Goal: Task Accomplishment & Management: Manage account settings

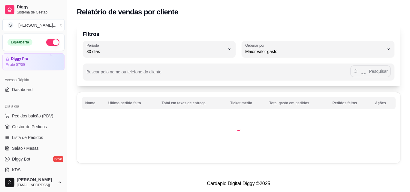
select select "30"
select select "HIGHEST_TOTAL_SPENT_WITH_ORDERS"
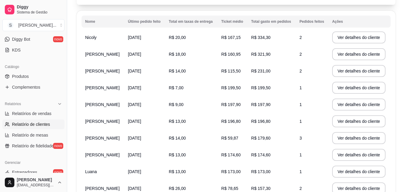
scroll to position [71, 0]
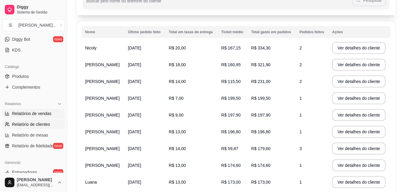
click at [29, 115] on span "Relatórios de vendas" at bounding box center [32, 114] width 40 height 6
select select "ALL"
select select "0"
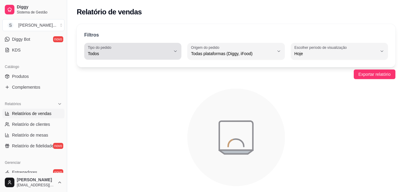
click at [109, 51] on span "Todos" at bounding box center [129, 54] width 83 height 6
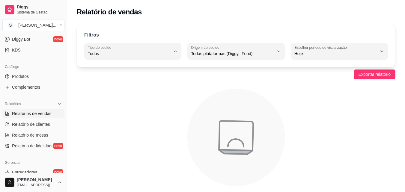
click at [108, 79] on span "Entrega" at bounding box center [130, 78] width 78 height 6
type input "DELIVERY"
select select "DELIVERY"
drag, startPoint x: 387, startPoint y: 74, endPoint x: 385, endPoint y: 66, distance: 8.1
click at [385, 66] on div "Filtros DELIVERY Tipo do pedido Todos Entrega Retirada Mesa Consumo local Tipo …" at bounding box center [236, 112] width 338 height 185
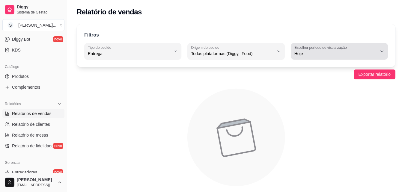
click at [335, 56] on span "Hoje" at bounding box center [335, 54] width 83 height 6
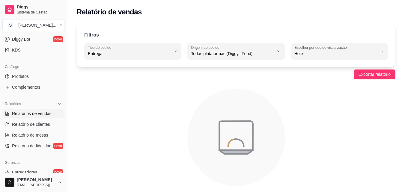
click at [306, 76] on span "Ontem" at bounding box center [336, 78] width 78 height 6
type input "1"
select select "1"
click at [364, 78] on button "Exportar relatório" at bounding box center [375, 75] width 42 height 10
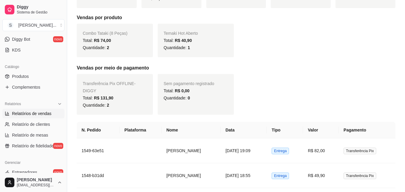
scroll to position [120, 0]
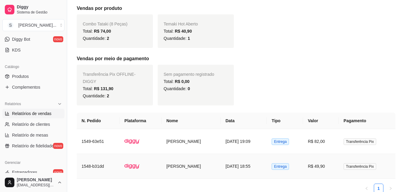
click at [180, 159] on td "[PERSON_NAME]" at bounding box center [191, 166] width 59 height 25
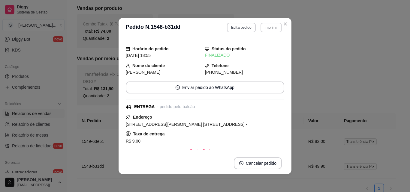
click at [267, 31] on button "Imprimir" at bounding box center [270, 28] width 21 height 10
click at [263, 48] on button "IMPRESSORA" at bounding box center [258, 48] width 42 height 9
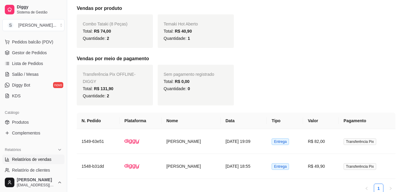
scroll to position [0, 0]
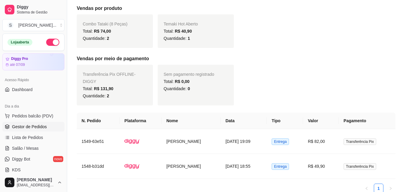
click at [20, 128] on span "Gestor de Pedidos" at bounding box center [29, 127] width 35 height 6
click at [21, 128] on span "Gestor de Pedidos" at bounding box center [29, 127] width 35 height 6
click at [21, 126] on span "Gestor de Pedidos" at bounding box center [29, 127] width 35 height 6
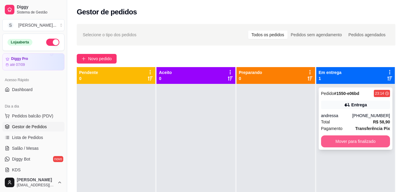
click at [359, 140] on button "Mover para finalizado" at bounding box center [355, 142] width 69 height 12
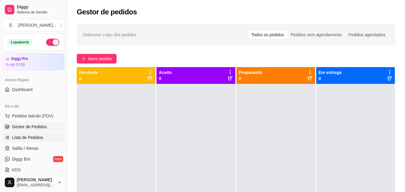
click at [32, 137] on span "Lista de Pedidos" at bounding box center [27, 138] width 31 height 6
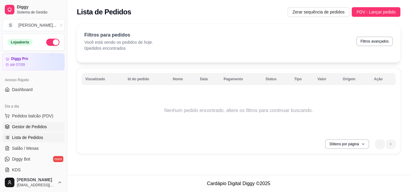
click at [31, 128] on span "Gestor de Pedidos" at bounding box center [29, 127] width 35 height 6
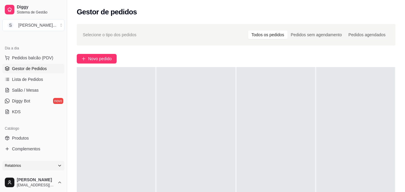
scroll to position [60, 0]
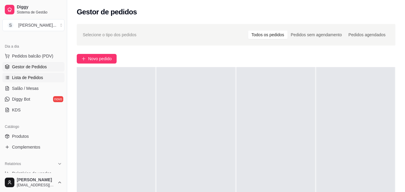
click at [32, 81] on link "Lista de Pedidos" at bounding box center [33, 78] width 62 height 10
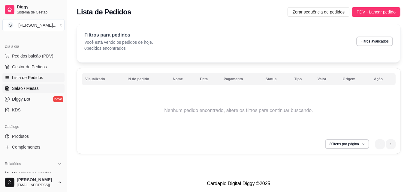
click at [37, 89] on span "Salão / Mesas" at bounding box center [25, 88] width 27 height 6
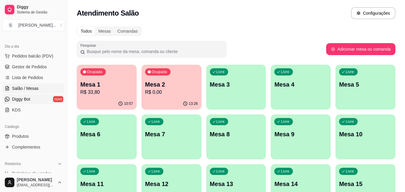
click at [27, 102] on span "Diggy Bot" at bounding box center [21, 99] width 18 height 6
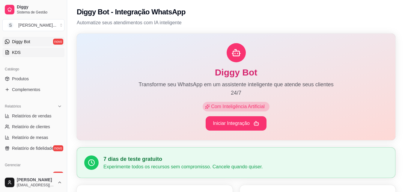
scroll to position [180, 0]
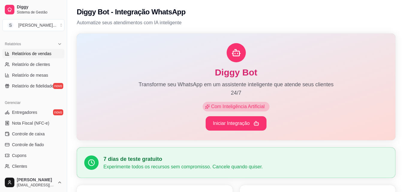
click at [42, 53] on span "Relatórios de vendas" at bounding box center [32, 54] width 40 height 6
select select "ALL"
select select "0"
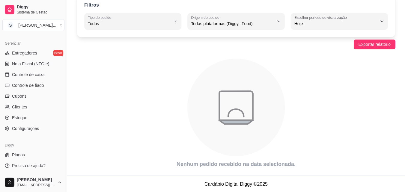
scroll to position [31, 0]
click at [37, 105] on link "Clientes" at bounding box center [33, 107] width 62 height 10
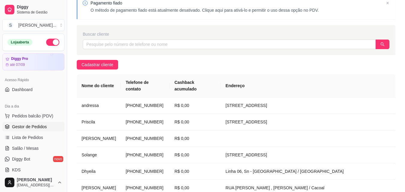
click at [34, 127] on span "Gestor de Pedidos" at bounding box center [29, 127] width 35 height 6
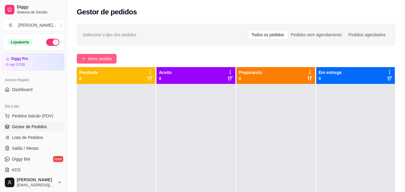
click at [94, 59] on span "Novo pedido" at bounding box center [100, 58] width 24 height 7
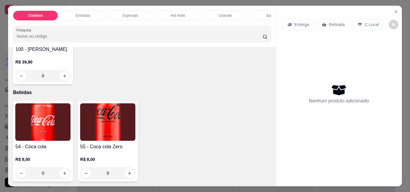
scroll to position [2369, 0]
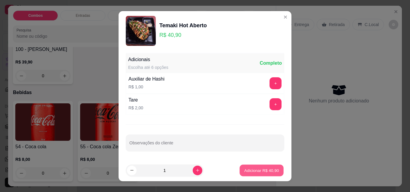
click at [262, 171] on p "Adicionar R$ 40,90" at bounding box center [261, 171] width 35 height 6
type input "1"
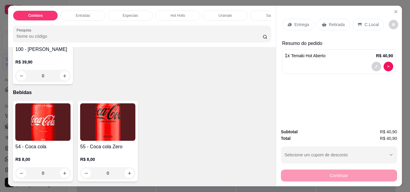
click at [300, 22] on p "Entrega" at bounding box center [301, 25] width 15 height 6
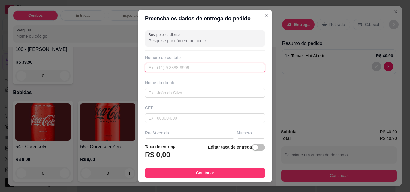
click at [153, 70] on input "text" at bounding box center [205, 68] width 120 height 10
click at [162, 94] on input "text" at bounding box center [205, 93] width 120 height 10
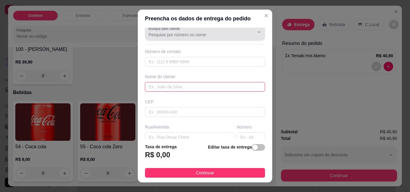
scroll to position [0, 0]
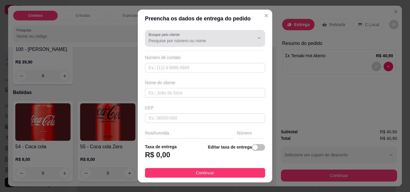
click at [229, 42] on input "Busque pelo cliente" at bounding box center [196, 41] width 96 height 6
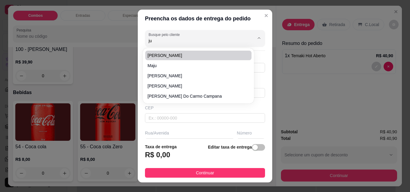
click at [174, 58] on li "[PERSON_NAME]" at bounding box center [198, 56] width 106 height 10
type input "[PERSON_NAME]"
type input "6992265545"
type input "[PERSON_NAME]"
type input "rua pioneiro [PERSON_NAME]"
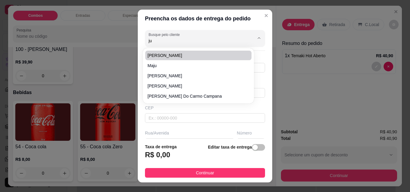
type input "1525"
type input "Cacoal"
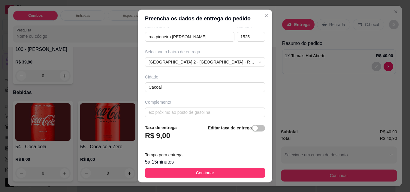
scroll to position [110, 0]
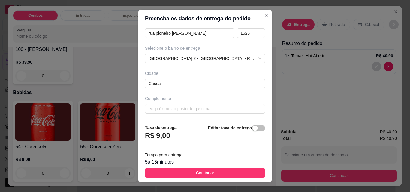
click at [202, 170] on span "Continuar" at bounding box center [205, 173] width 18 height 7
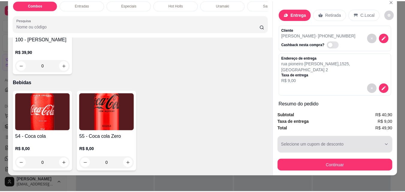
scroll to position [16, 0]
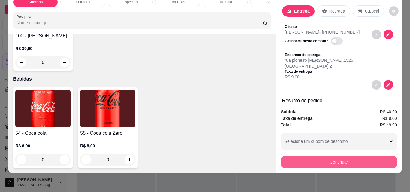
click at [317, 160] on button "Continuar" at bounding box center [339, 162] width 116 height 12
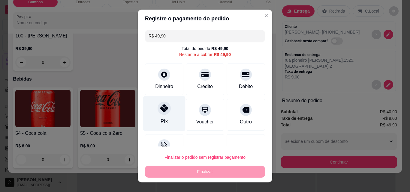
click at [168, 113] on div "Pix" at bounding box center [164, 113] width 42 height 35
type input "R$ 0,00"
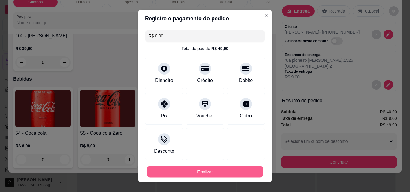
click at [205, 174] on button "Finalizar" at bounding box center [205, 172] width 116 height 12
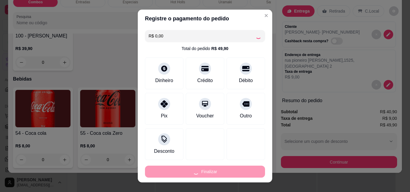
type input "0"
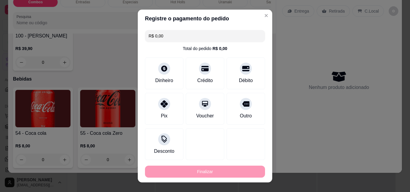
type input "-R$ 49,90"
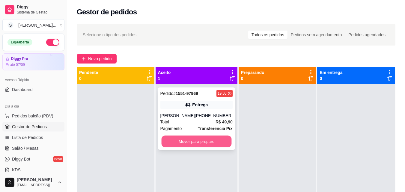
click at [170, 138] on button "Mover para preparo" at bounding box center [196, 142] width 70 height 12
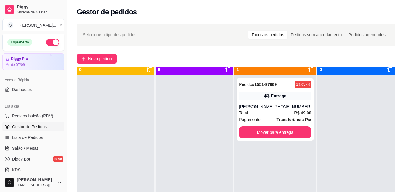
scroll to position [17, 0]
